Goal: Communication & Community: Answer question/provide support

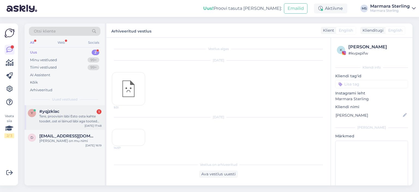
click at [63, 117] on div "Tere, proovisin läbi Esto osta kahte toodet..ost ei läinud läbi aga tooted näit…" at bounding box center [70, 119] width 62 height 10
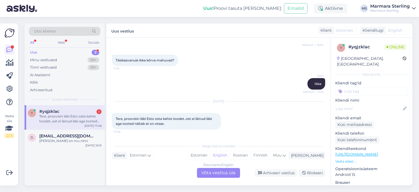
click at [213, 172] on div "Estonian to English Võta vestlus üle" at bounding box center [218, 173] width 43 height 10
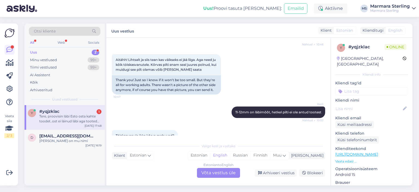
scroll to position [434, 0]
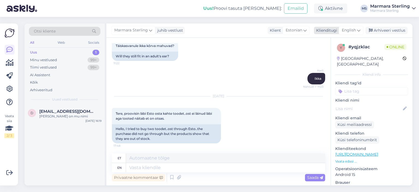
click at [353, 32] on span "English" at bounding box center [349, 30] width 14 height 6
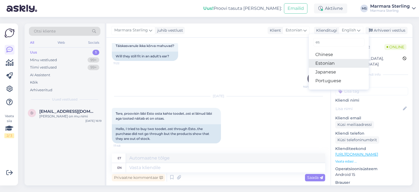
type input "es"
click at [335, 62] on link "Estonian" at bounding box center [339, 63] width 60 height 9
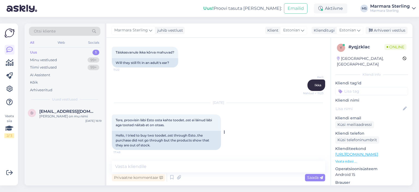
scroll to position [442, 0]
click at [164, 163] on textarea at bounding box center [218, 166] width 213 height 11
type textarea "Tere!"
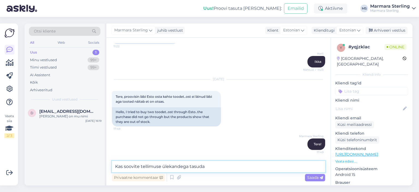
type textarea "Kas soovite tellimuse ülekandega tasuda?"
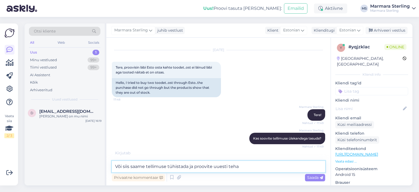
type textarea "Või siis saame tellimuse tühistada ja proovite uuesti teha?"
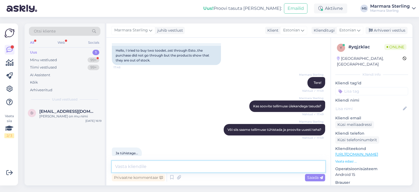
scroll to position [570, 0]
